Goal: Task Accomplishment & Management: Manage account settings

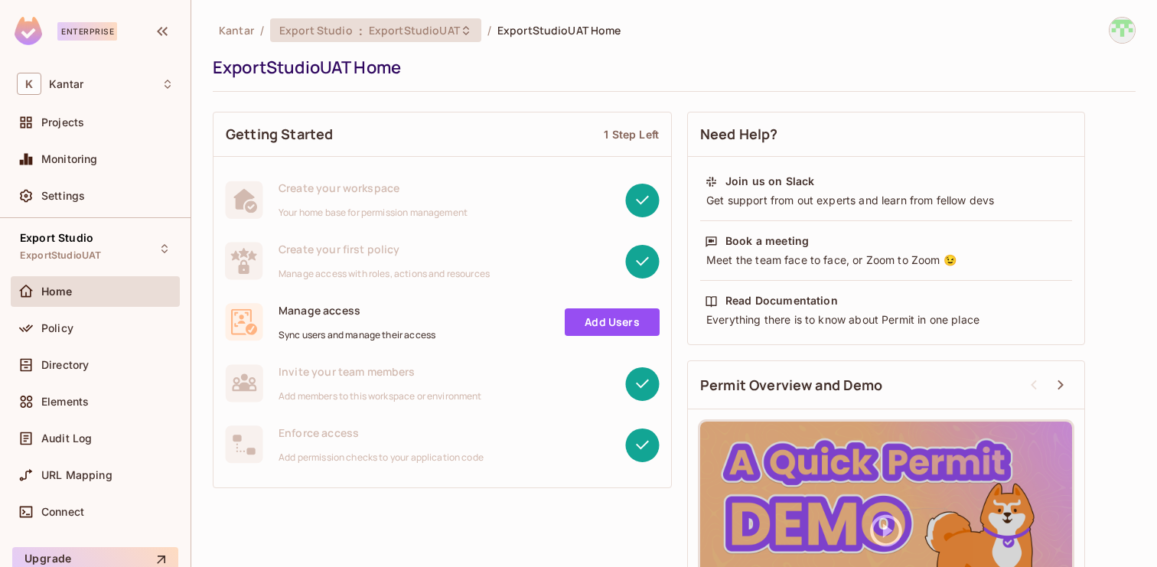
click at [444, 25] on span "ExportStudioUAT" at bounding box center [414, 30] width 91 height 15
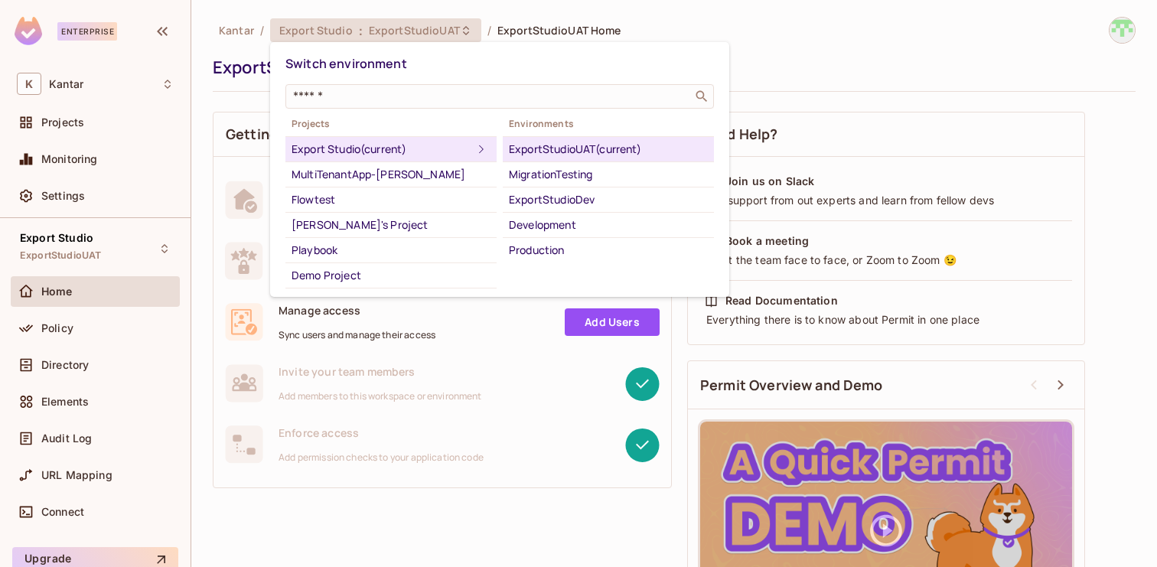
click at [823, 48] on div at bounding box center [578, 283] width 1157 height 567
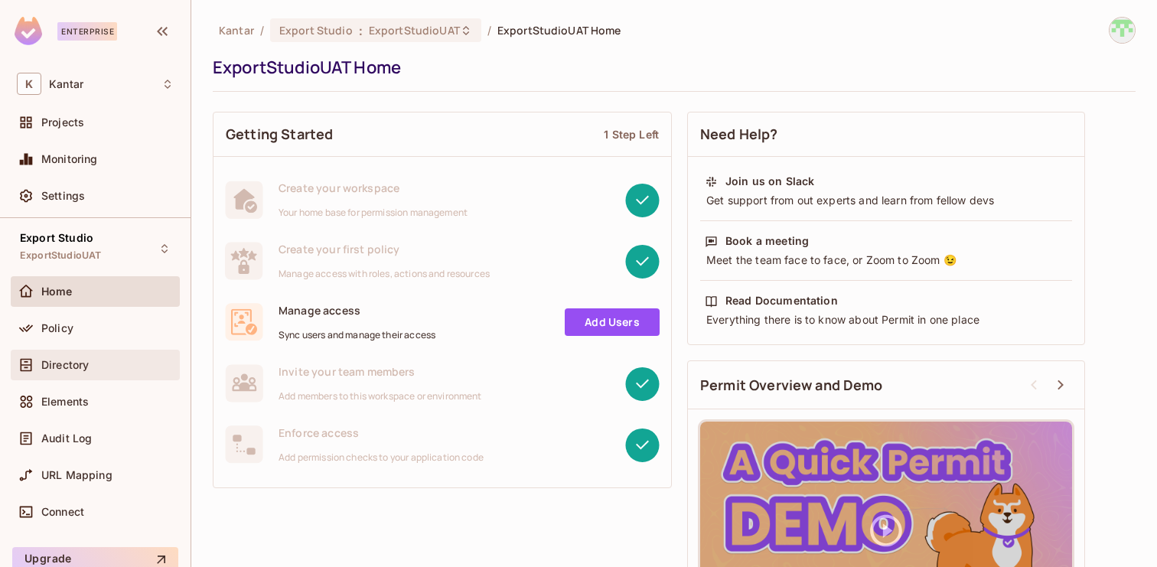
click at [109, 362] on div "Directory" at bounding box center [107, 365] width 132 height 12
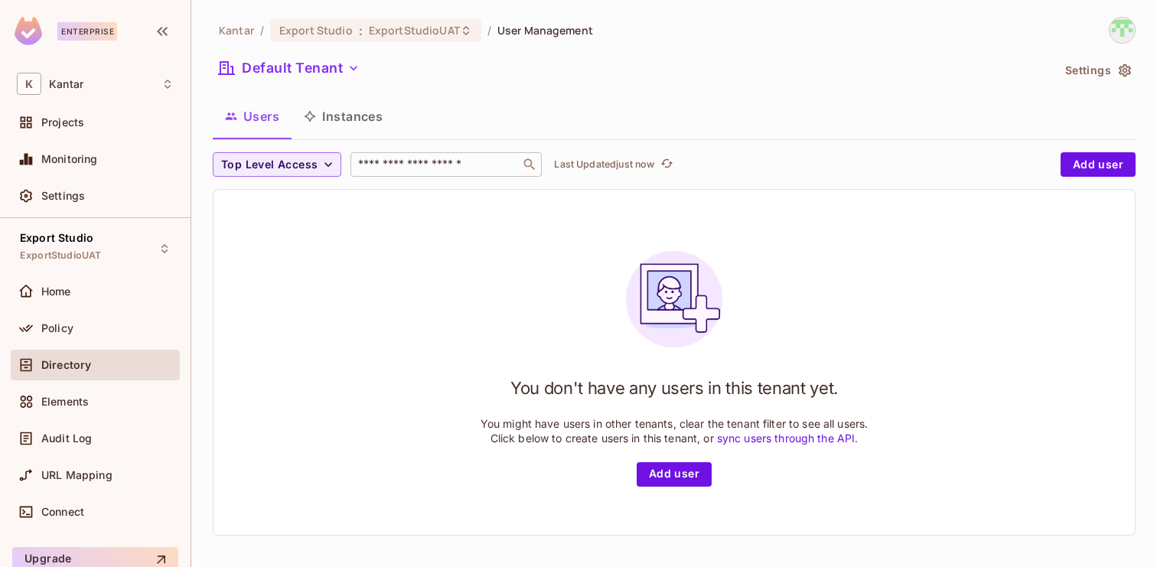
click at [447, 166] on input "text" at bounding box center [435, 164] width 161 height 15
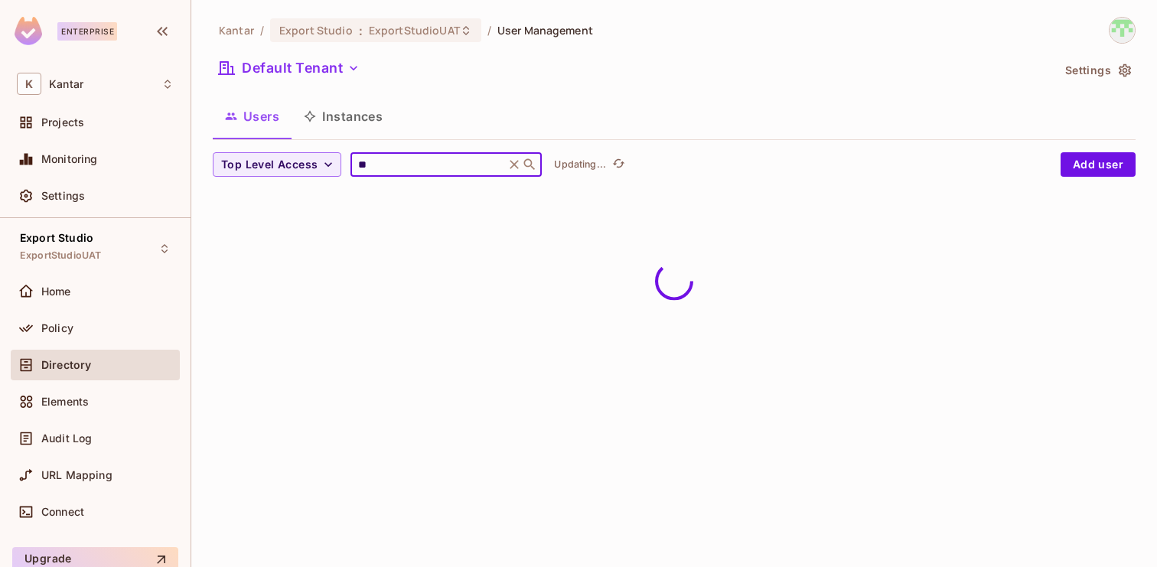
type input "*"
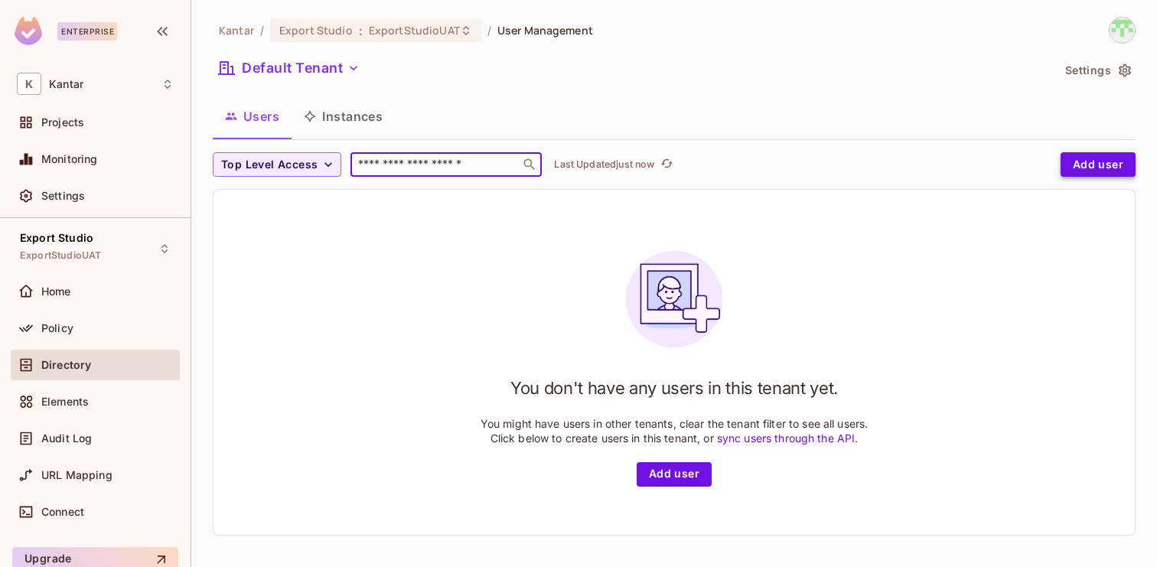
click at [1081, 166] on button "Add user" at bounding box center [1098, 164] width 75 height 24
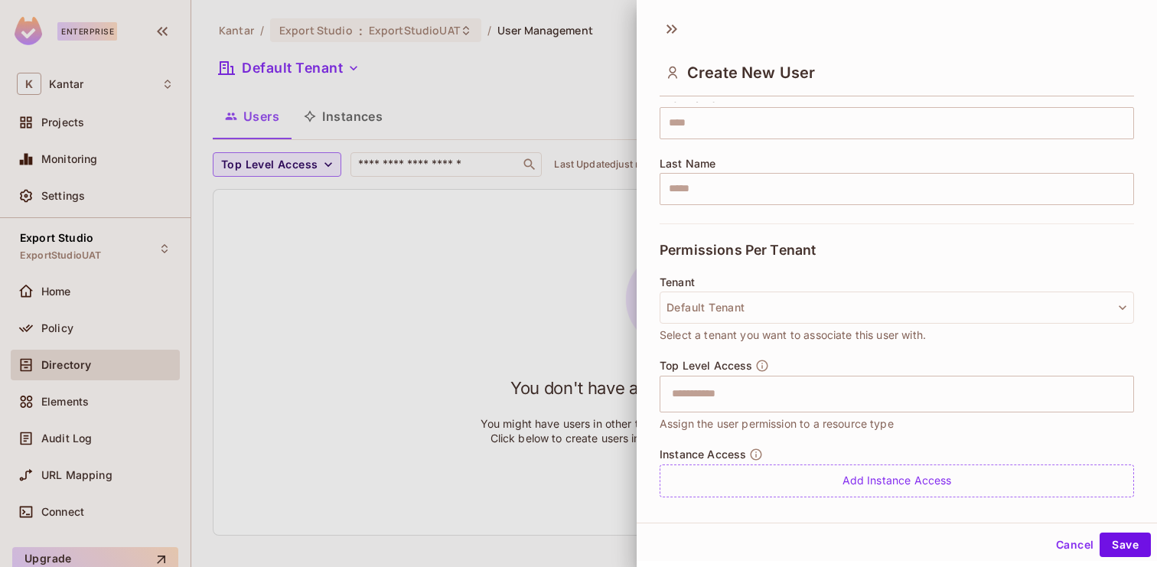
scroll to position [247, 0]
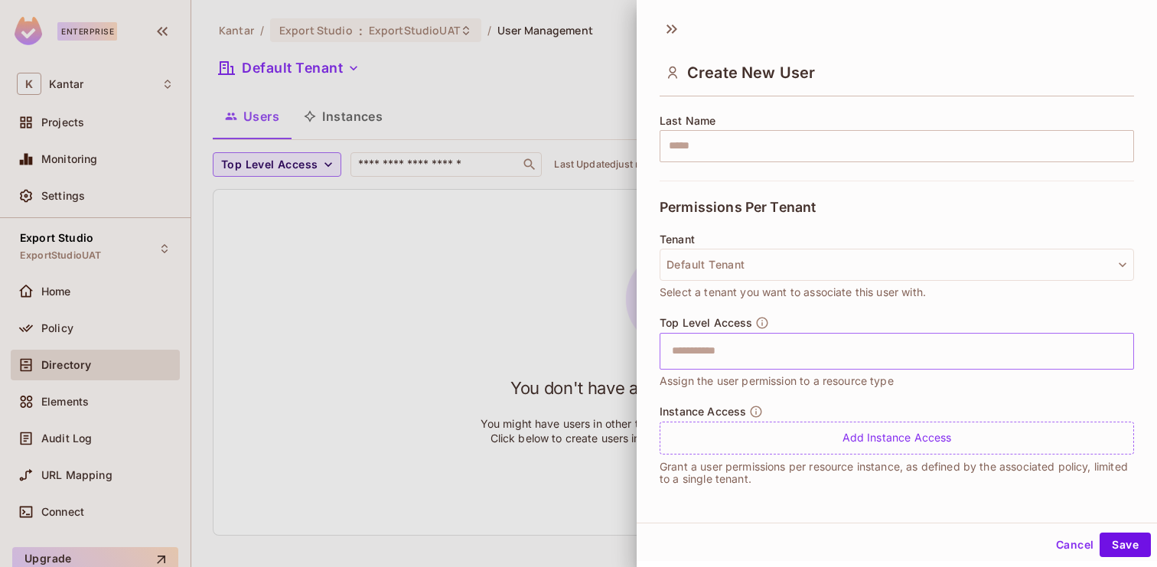
type input "**********"
click at [820, 352] on input "text" at bounding box center [884, 351] width 442 height 31
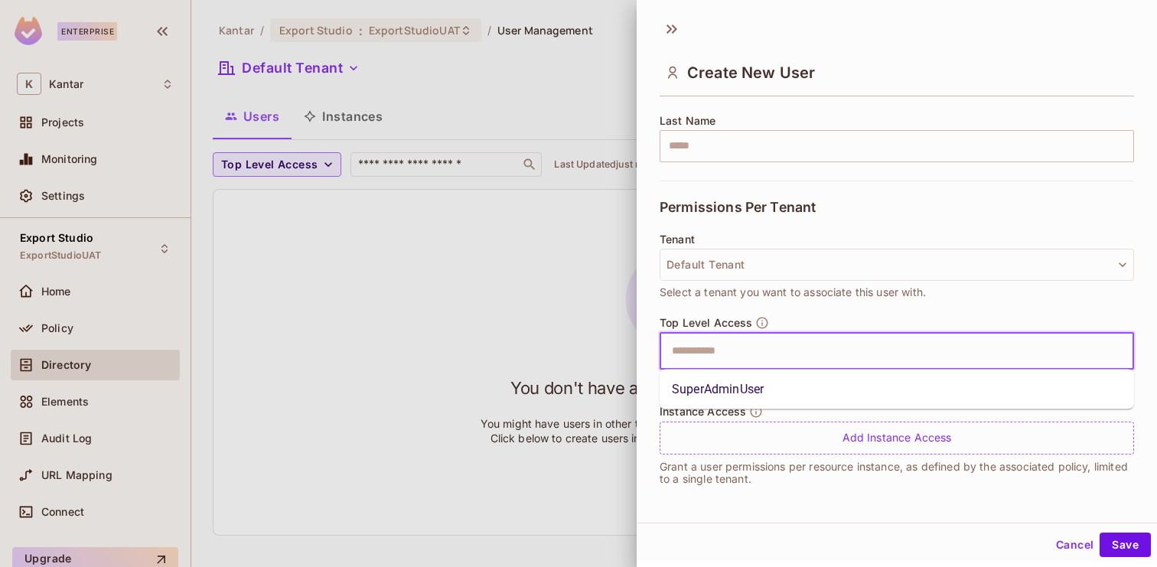
click at [777, 399] on li "SuperAdminUser" at bounding box center [897, 390] width 474 height 28
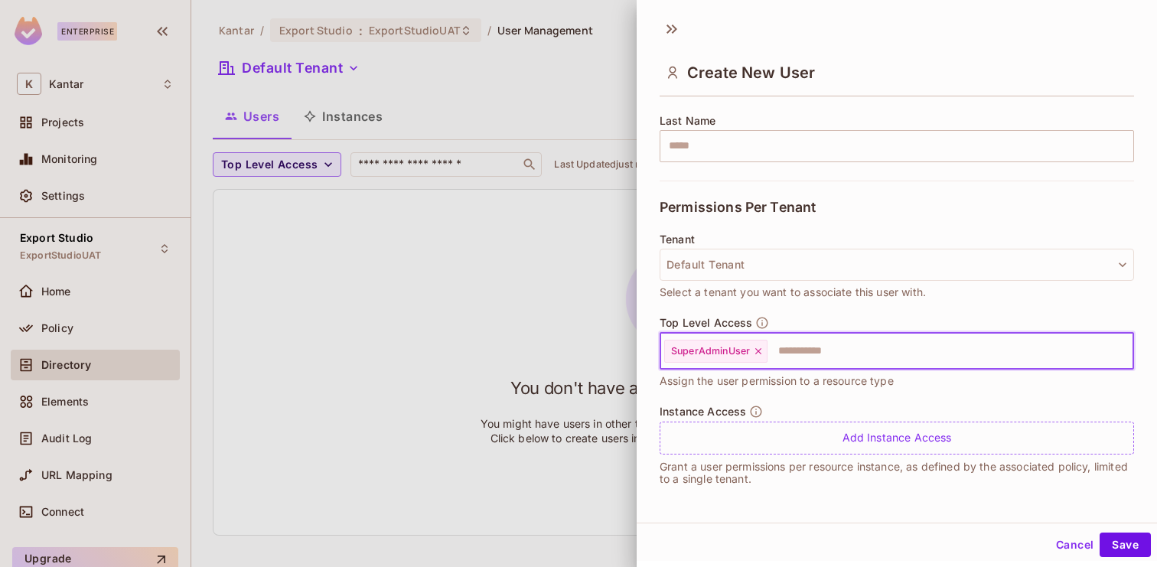
scroll to position [2, 0]
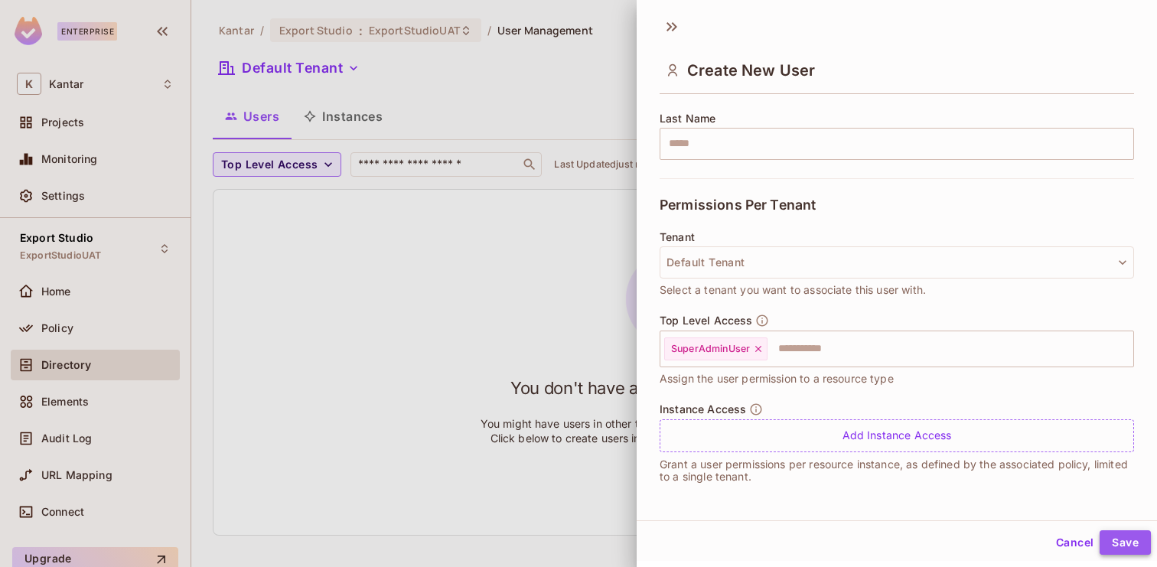
click at [1119, 540] on button "Save" at bounding box center [1125, 542] width 51 height 24
